Goal: Information Seeking & Learning: Learn about a topic

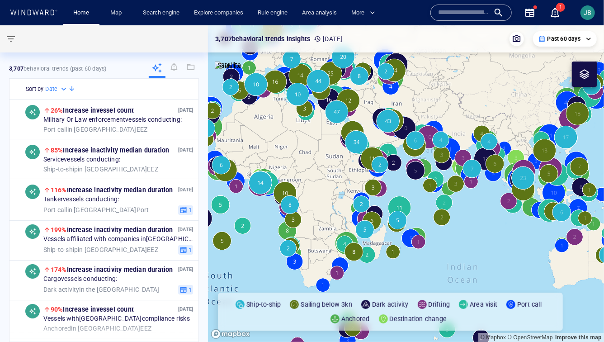
drag, startPoint x: 537, startPoint y: 221, endPoint x: 206, endPoint y: 187, distance: 332.5
click at [206, 187] on div "**********" at bounding box center [302, 183] width 604 height 316
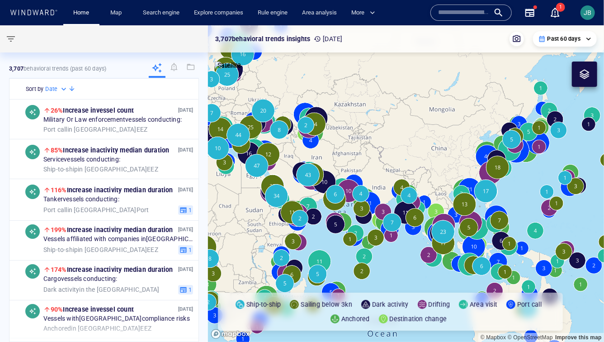
drag, startPoint x: 419, startPoint y: 183, endPoint x: 319, endPoint y: 173, distance: 100.9
click at [319, 173] on canvas "Map" at bounding box center [406, 183] width 396 height 316
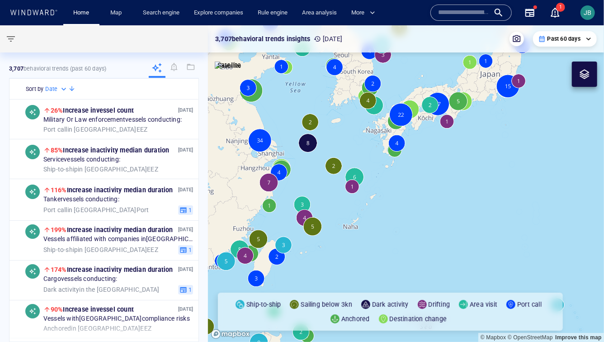
drag, startPoint x: 354, startPoint y: 123, endPoint x: 351, endPoint y: 237, distance: 113.5
click at [351, 237] on canvas "Map" at bounding box center [406, 183] width 396 height 316
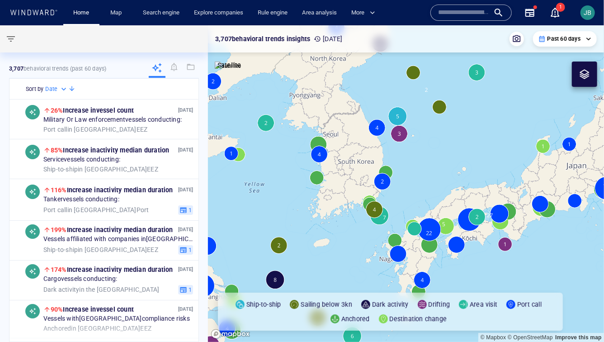
drag, startPoint x: 372, startPoint y: 122, endPoint x: 365, endPoint y: 165, distance: 43.5
click at [365, 165] on canvas "Map" at bounding box center [406, 183] width 396 height 316
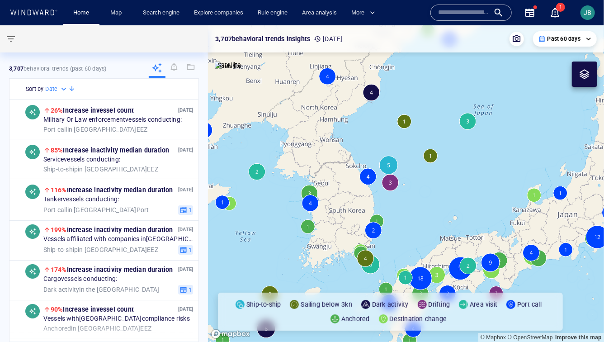
click at [368, 91] on canvas "Map" at bounding box center [406, 183] width 396 height 316
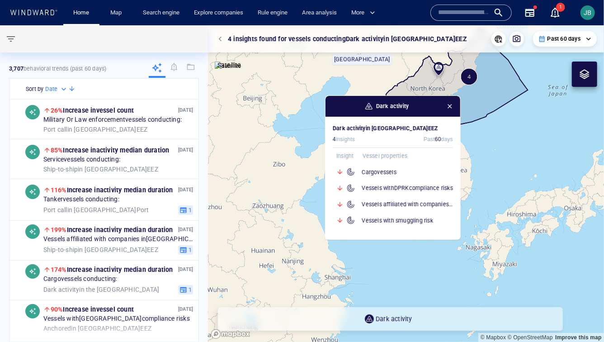
drag, startPoint x: 374, startPoint y: 161, endPoint x: 263, endPoint y: 167, distance: 111.3
click at [263, 167] on canvas "Map" at bounding box center [406, 183] width 396 height 316
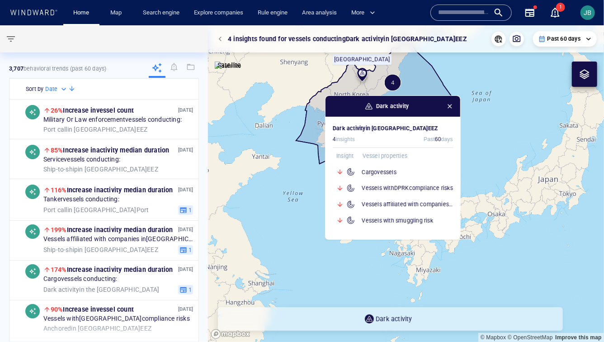
click at [451, 107] on span "button" at bounding box center [449, 106] width 7 height 7
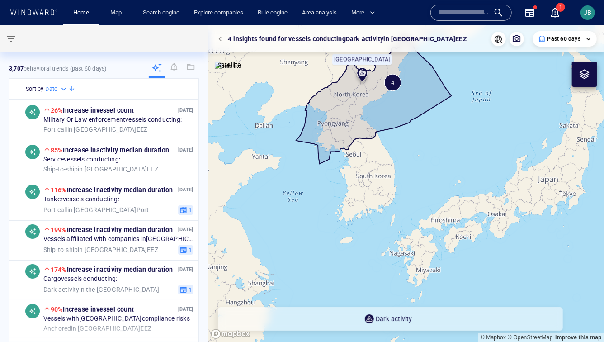
click at [396, 146] on canvas "Map" at bounding box center [406, 183] width 396 height 316
click at [223, 35] on button "button" at bounding box center [221, 39] width 13 height 13
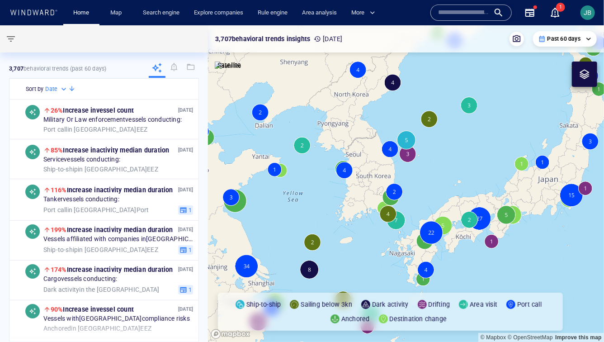
click at [405, 156] on canvas "Map" at bounding box center [406, 183] width 396 height 316
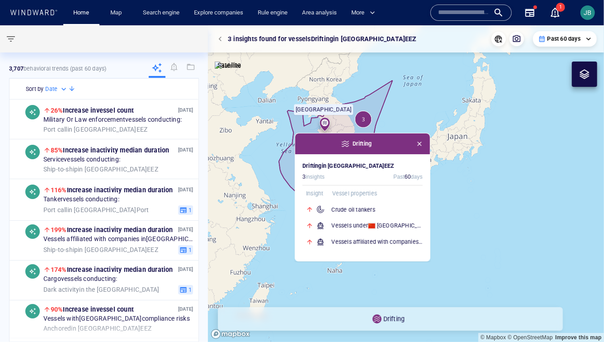
drag, startPoint x: 406, startPoint y: 163, endPoint x: 257, endPoint y: 216, distance: 157.9
click at [257, 216] on canvas "Map" at bounding box center [406, 183] width 396 height 316
click at [364, 228] on h6 "Vessels under China 's flag" at bounding box center [377, 225] width 91 height 9
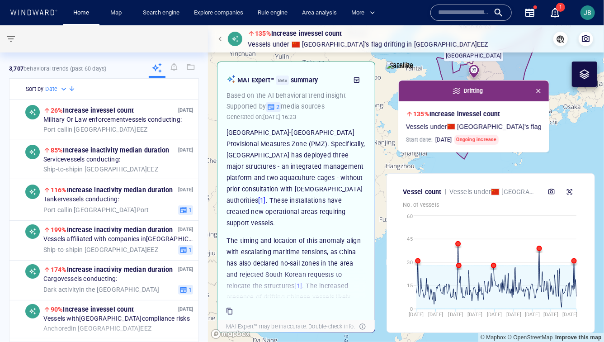
scroll to position [136, 0]
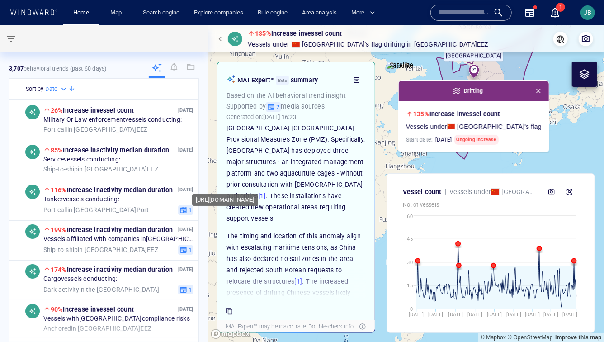
click at [261, 192] on link "[1]" at bounding box center [262, 195] width 8 height 7
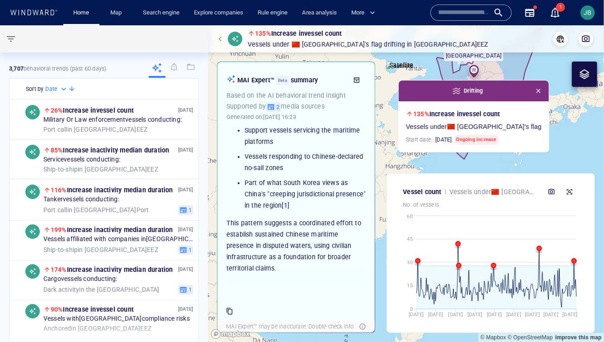
scroll to position [328, 0]
click at [287, 201] on link "[1]" at bounding box center [286, 204] width 8 height 7
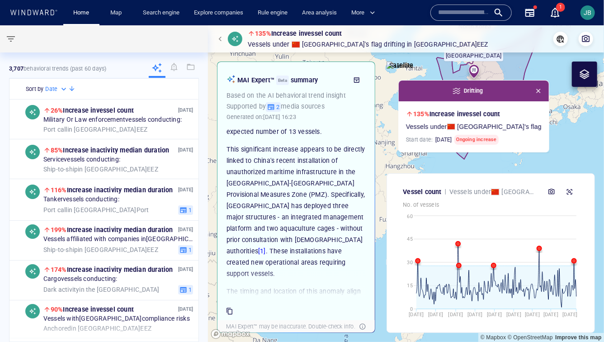
scroll to position [0, 0]
